Goal: Navigation & Orientation: Go to known website

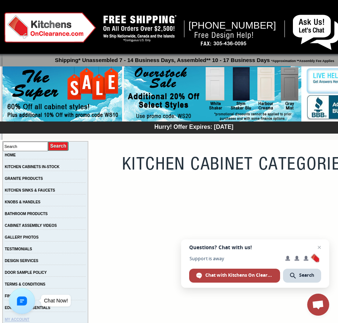
click at [24, 319] on link "MY ACCOUNT" at bounding box center [17, 319] width 25 height 4
